Goal: Navigation & Orientation: Understand site structure

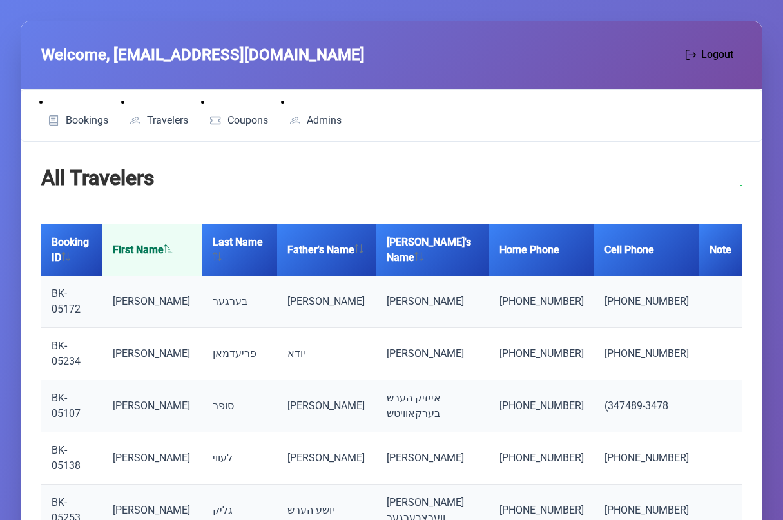
click at [423, 39] on div "Welcome, [EMAIL_ADDRESS][DOMAIN_NAME] Logout" at bounding box center [392, 55] width 742 height 68
click at [234, 122] on span "Coupons" at bounding box center [247, 120] width 41 height 10
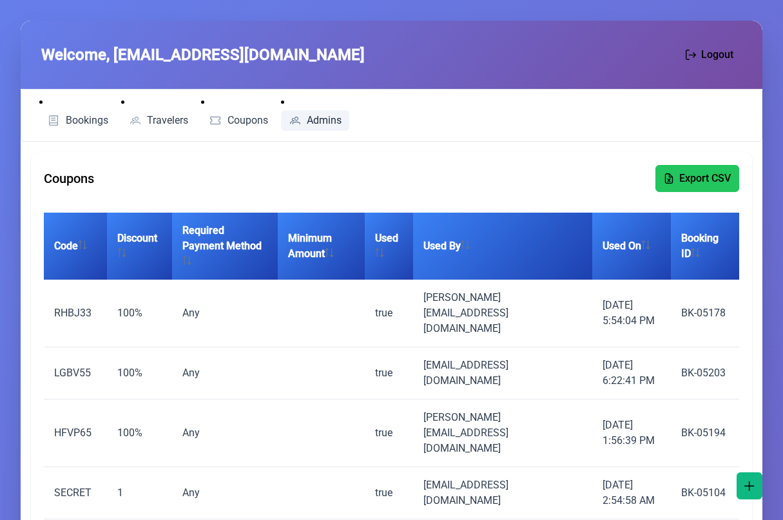
click at [331, 119] on span "Admins" at bounding box center [324, 120] width 35 height 10
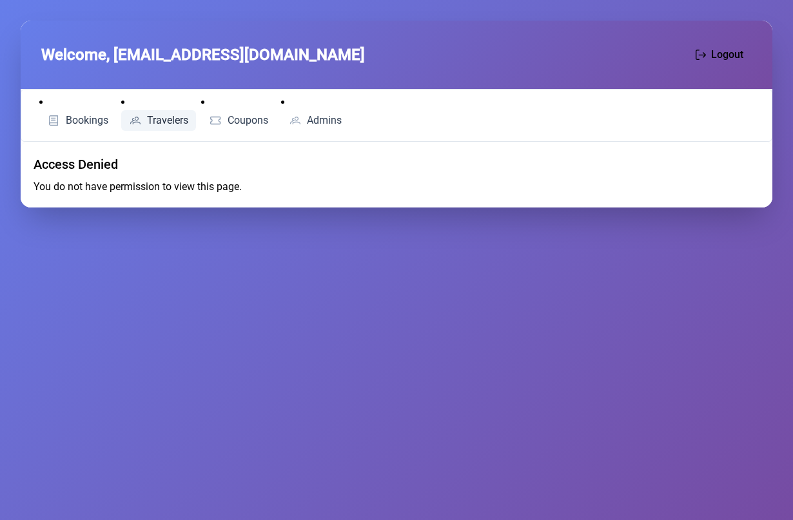
click at [174, 121] on span "Travelers" at bounding box center [167, 120] width 41 height 10
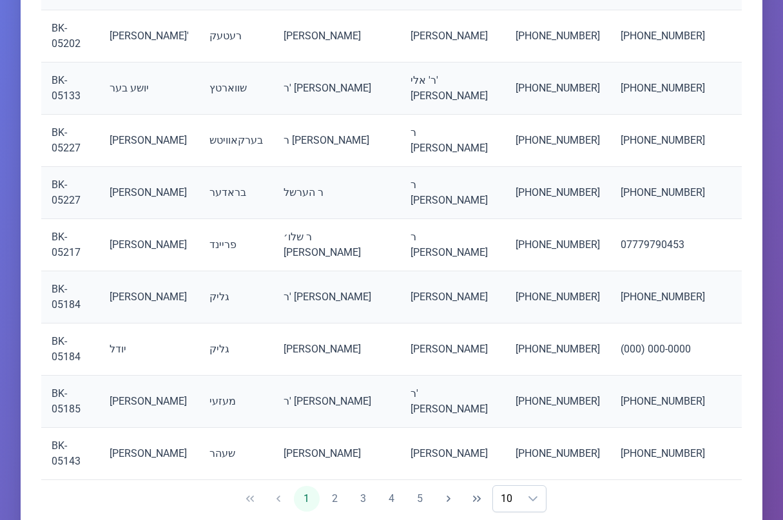
scroll to position [372, 0]
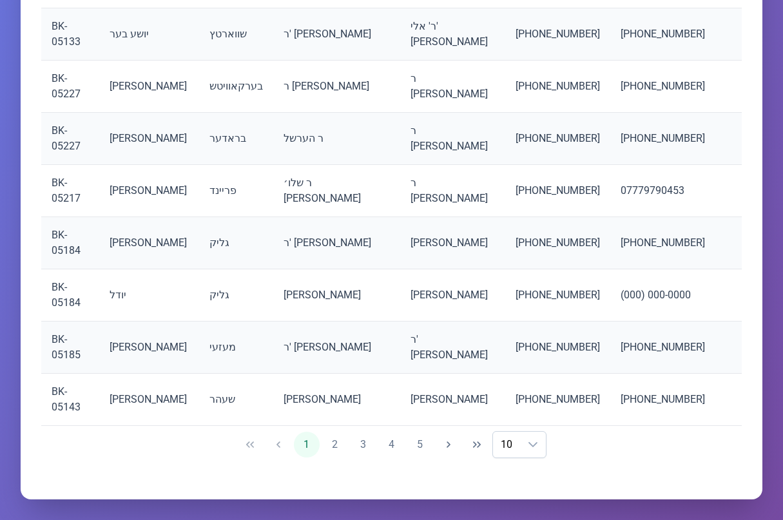
click at [346, 452] on span "1 2 3 4 5" at bounding box center [363, 445] width 139 height 26
click at [344, 450] on button "2" at bounding box center [335, 445] width 26 height 26
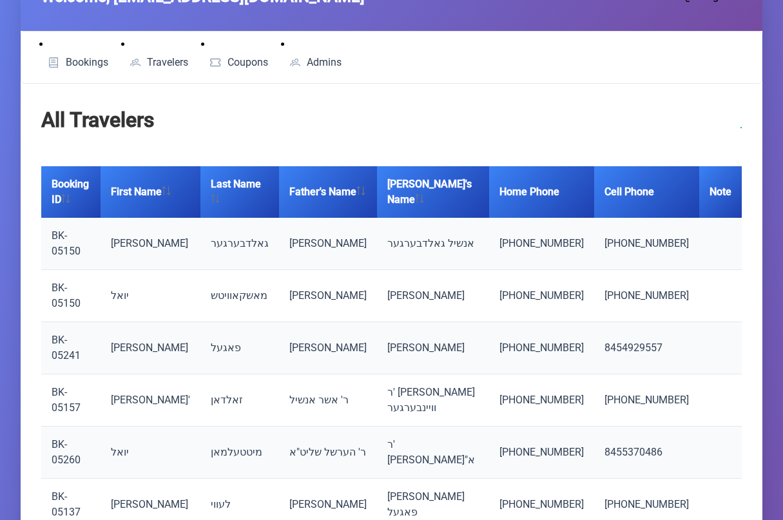
scroll to position [202, 0]
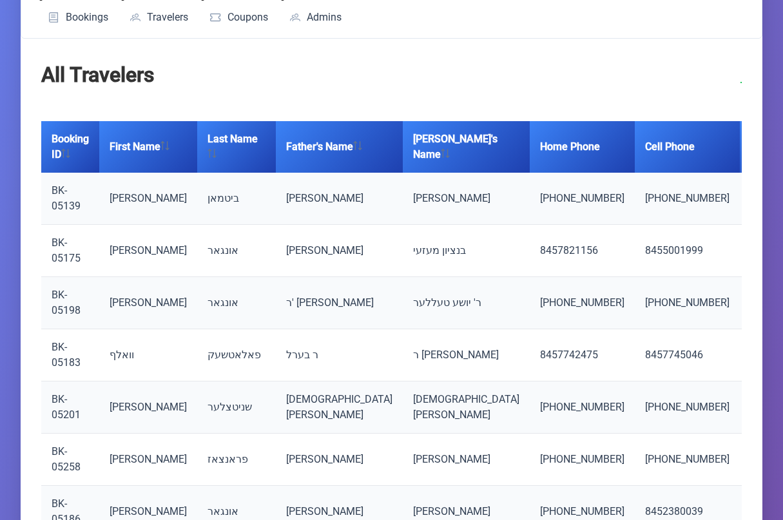
scroll to position [0, 0]
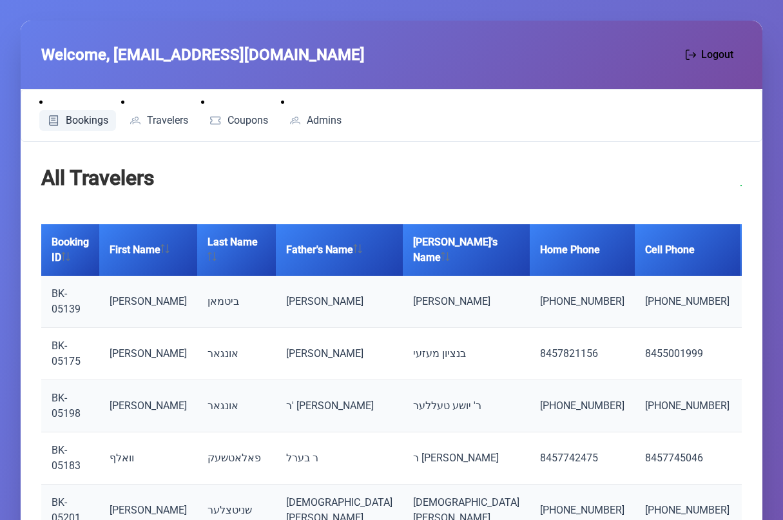
click at [77, 125] on span "Bookings" at bounding box center [87, 120] width 43 height 10
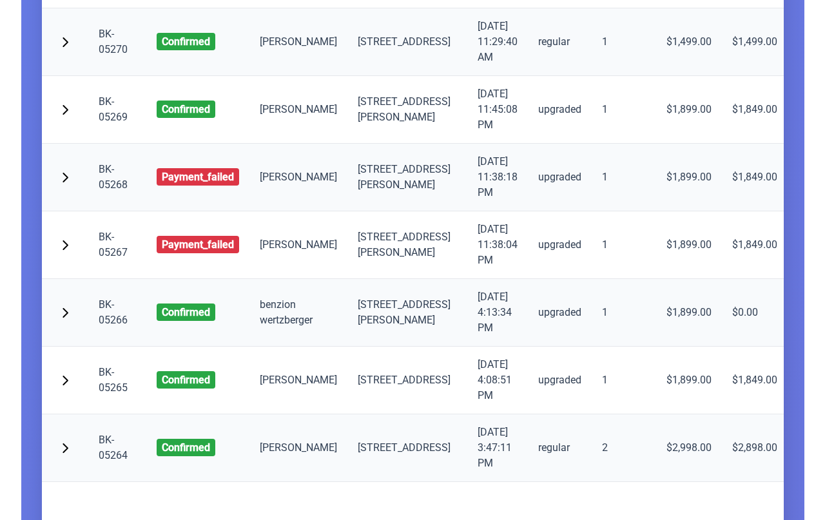
scroll to position [644, 0]
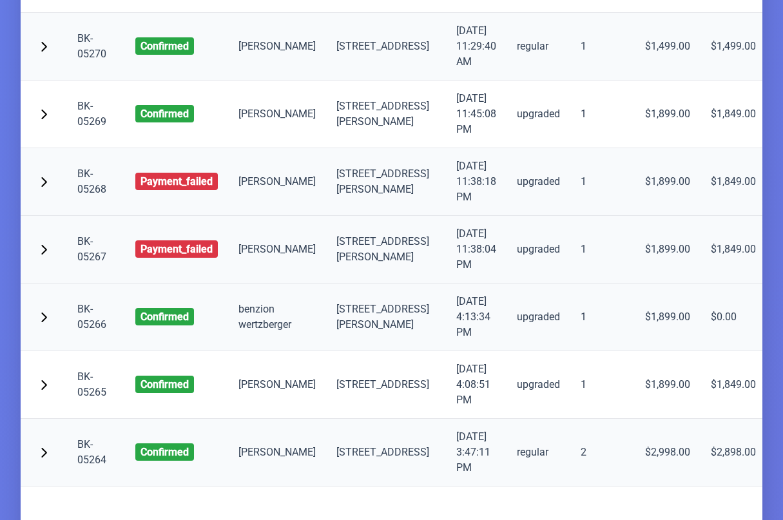
drag, startPoint x: 712, startPoint y: 294, endPoint x: 217, endPoint y: 271, distance: 496.1
